Goal: Task Accomplishment & Management: Use online tool/utility

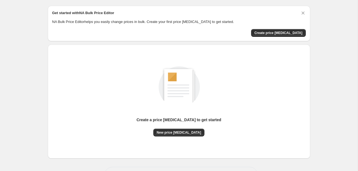
scroll to position [29, 0]
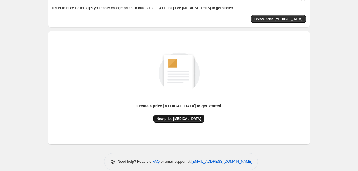
click at [181, 118] on span "New price [MEDICAL_DATA]" at bounding box center [179, 118] width 45 height 4
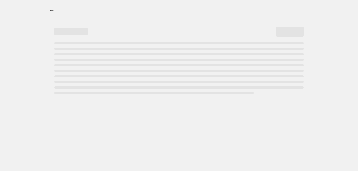
select select "percentage"
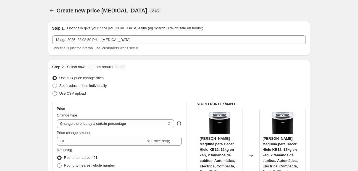
scroll to position [87, 0]
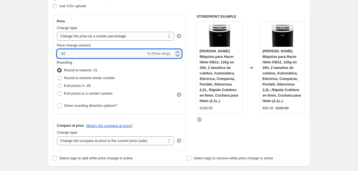
click at [100, 56] on input "-10" at bounding box center [101, 53] width 89 height 9
type input "-1"
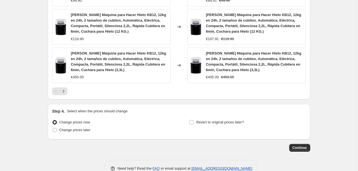
scroll to position [446, 0]
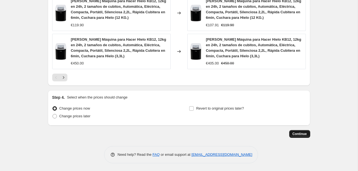
type input "-30"
click at [305, 133] on span "Continue" at bounding box center [300, 134] width 14 height 4
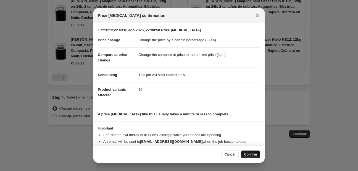
click at [250, 155] on span "Confirm" at bounding box center [251, 154] width 13 height 4
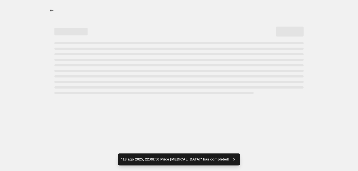
select select "percentage"
